Goal: Task Accomplishment & Management: Complete application form

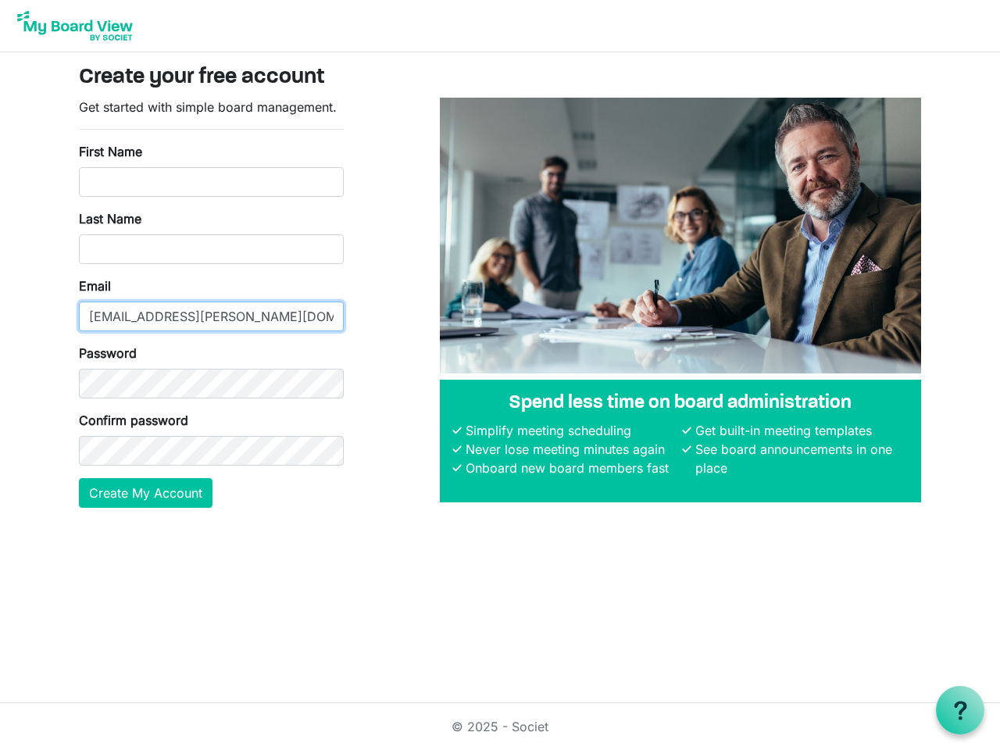
click at [211, 302] on input "[EMAIL_ADDRESS][PERSON_NAME][DOMAIN_NAME]" at bounding box center [211, 317] width 265 height 30
click at [146, 493] on button "Create My Account" at bounding box center [146, 493] width 134 height 30
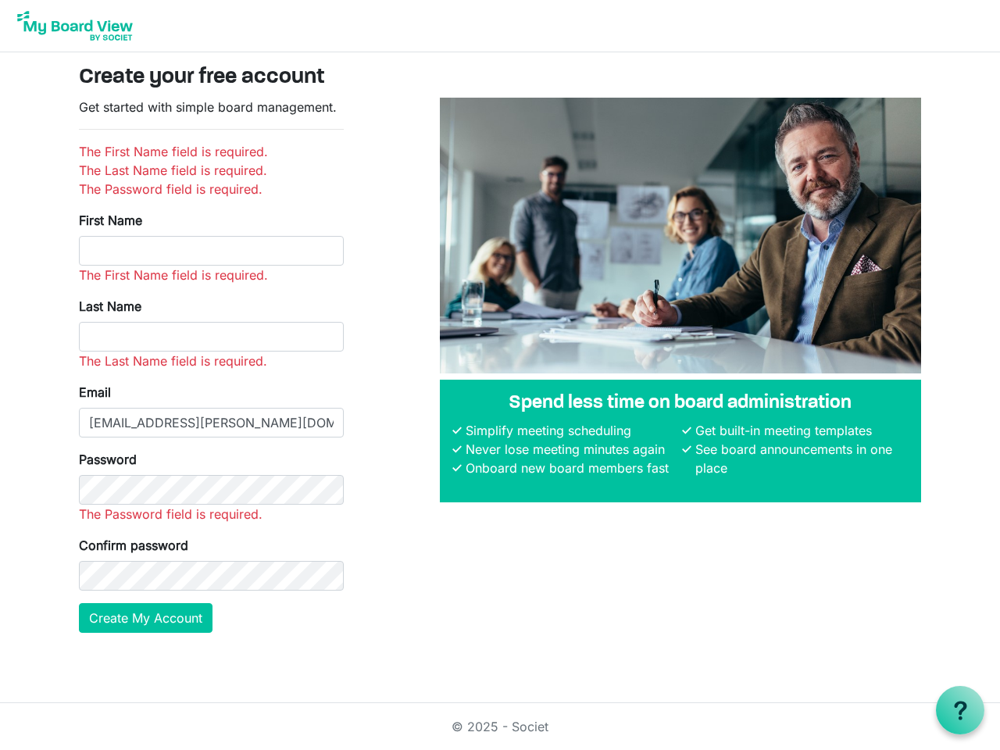
click at [960, 710] on use at bounding box center [960, 710] width 13 height 19
